Goal: Transaction & Acquisition: Subscribe to service/newsletter

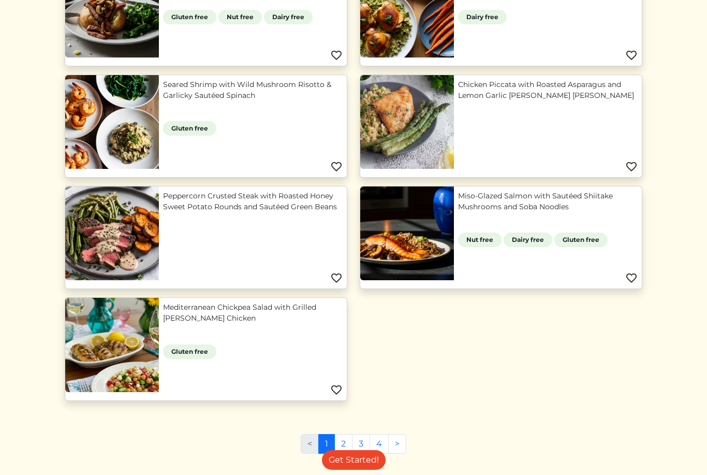
scroll to position [762, 0]
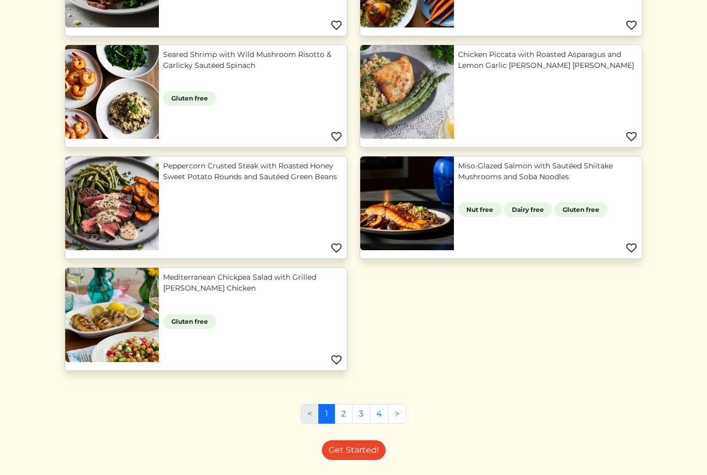
click at [400, 420] on link ">" at bounding box center [397, 414] width 18 height 20
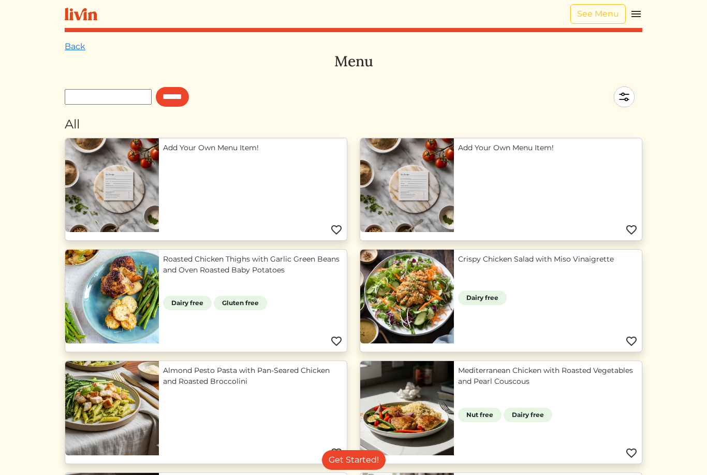
click at [79, 48] on link "Back" at bounding box center [75, 46] width 21 height 10
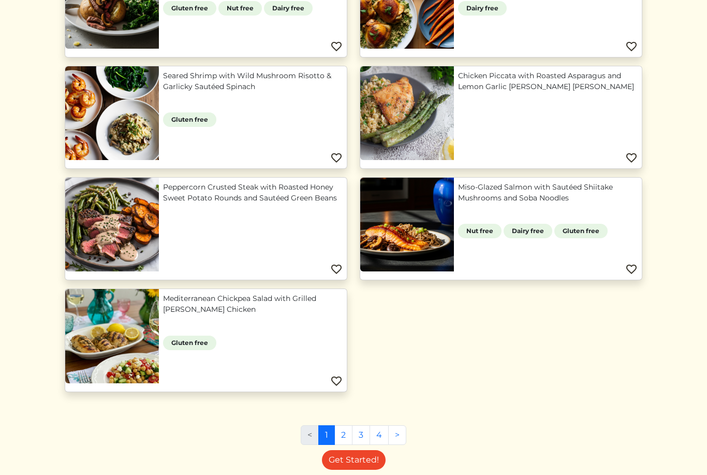
scroll to position [762, 0]
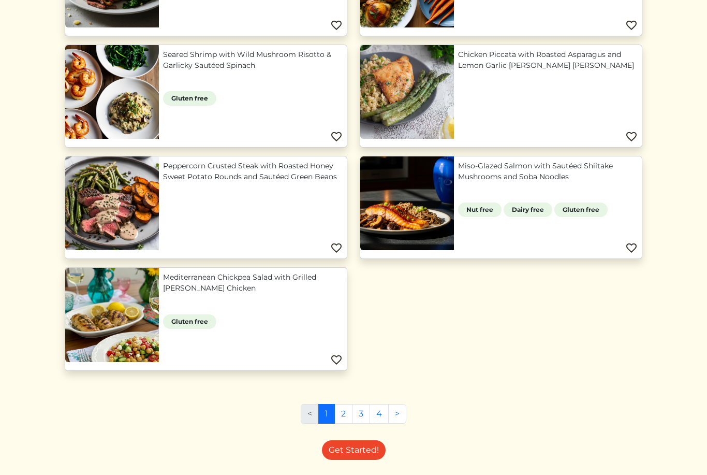
click at [380, 416] on link "4" at bounding box center [379, 414] width 19 height 20
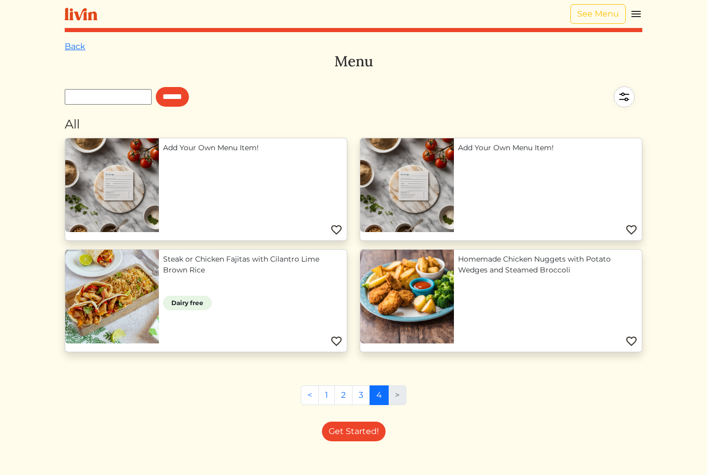
click at [366, 396] on link "3" at bounding box center [361, 395] width 18 height 20
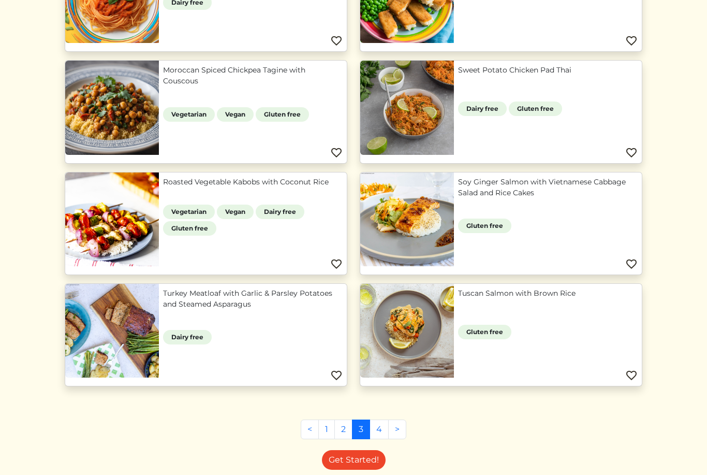
scroll to position [651, 0]
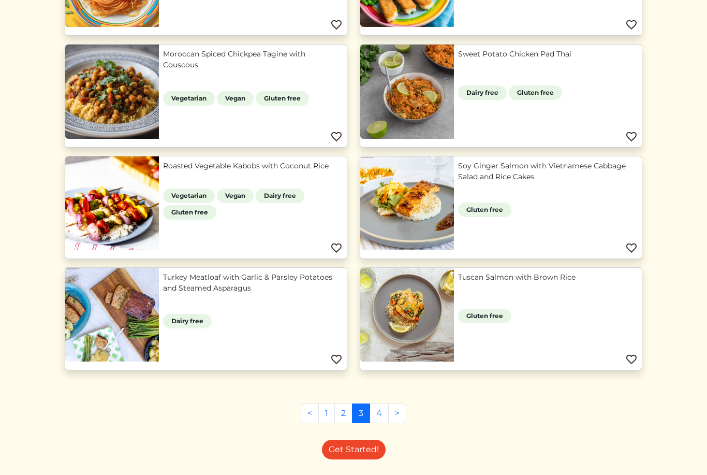
click at [347, 415] on link "2" at bounding box center [343, 413] width 18 height 20
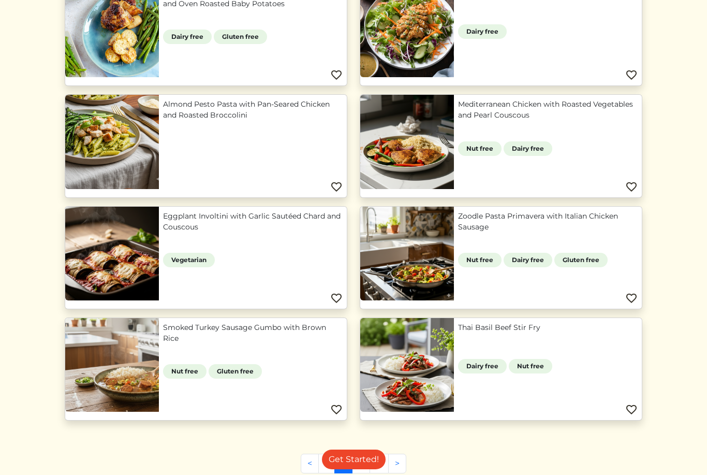
scroll to position [316, 0]
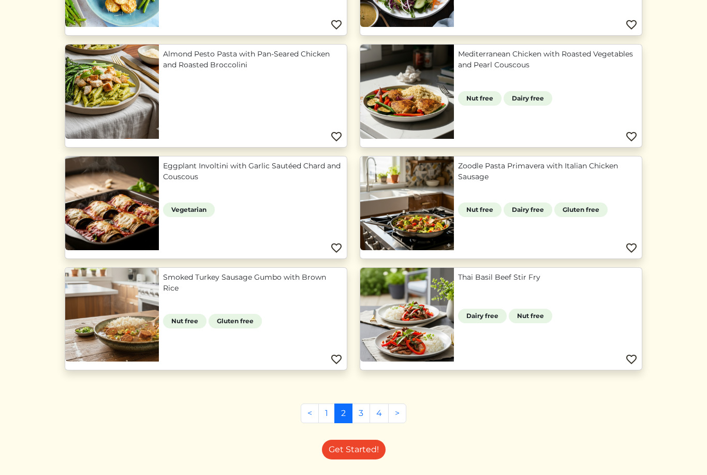
click at [361, 455] on link "Get Started!" at bounding box center [354, 449] width 64 height 20
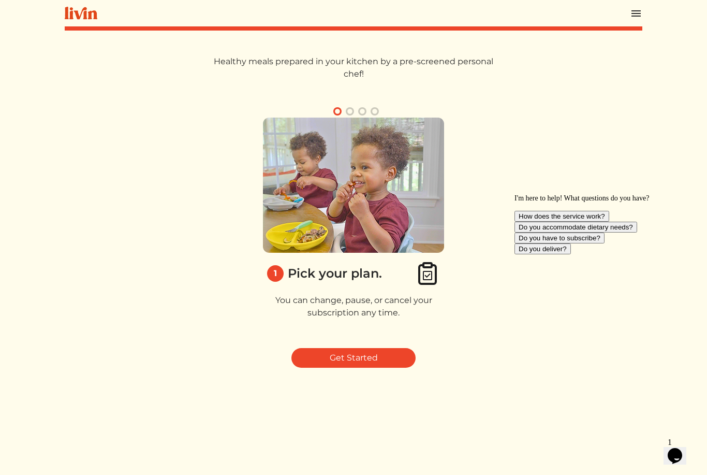
click at [381, 360] on link "Get Started" at bounding box center [353, 358] width 124 height 20
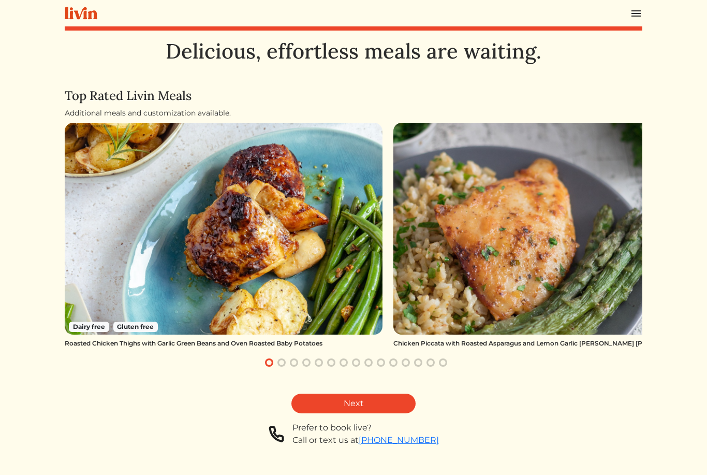
scroll to position [6, 0]
